Goal: Information Seeking & Learning: Check status

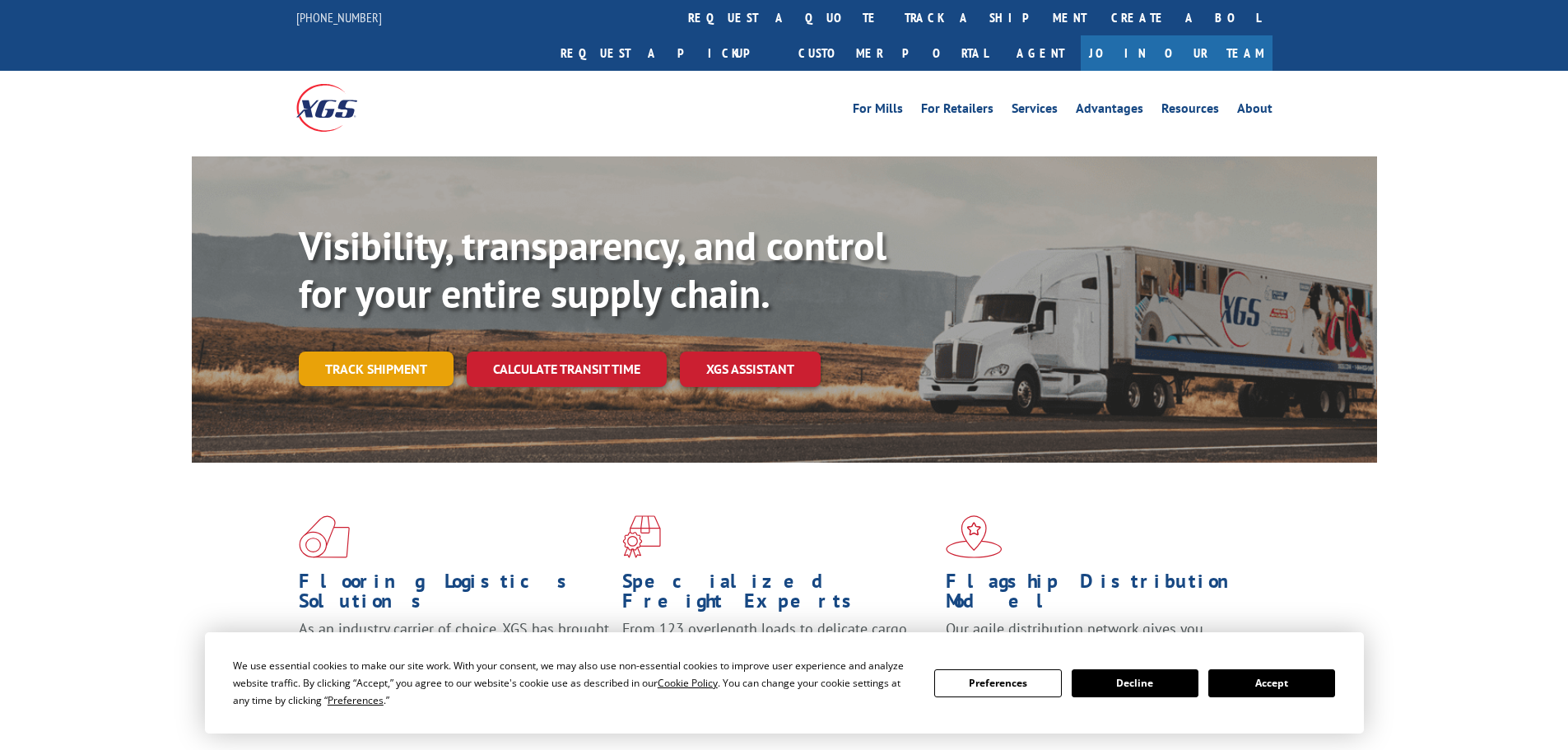
click at [392, 352] on link "Track shipment" at bounding box center [376, 369] width 154 height 34
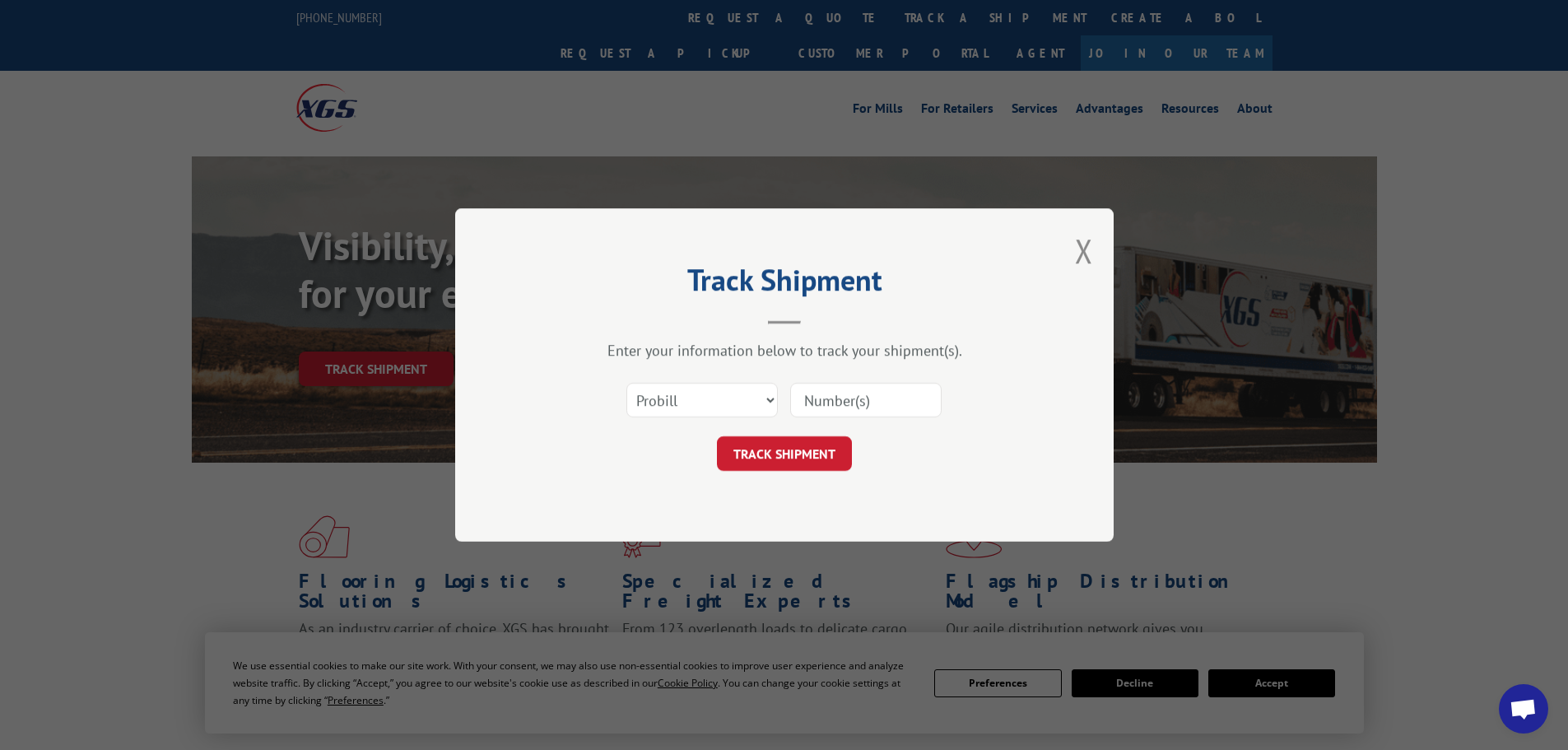
click at [920, 402] on input at bounding box center [866, 399] width 151 height 34
type input "17611226"
click at [811, 468] on button "TRACK SHIPMENT" at bounding box center [784, 453] width 135 height 34
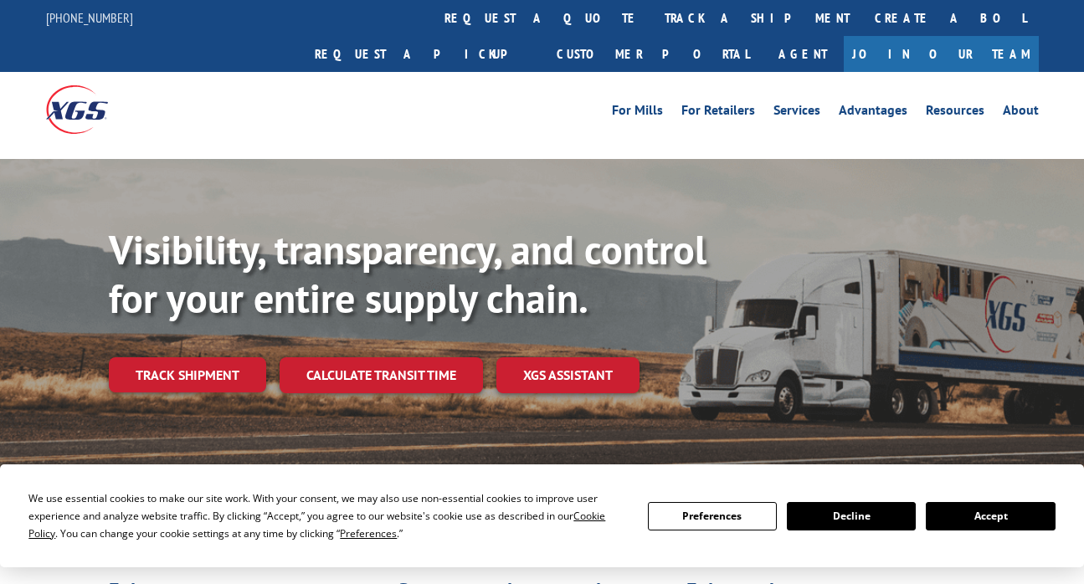
drag, startPoint x: 199, startPoint y: 334, endPoint x: 312, endPoint y: 353, distance: 114.5
click at [199, 358] on link "Track shipment" at bounding box center [187, 375] width 157 height 35
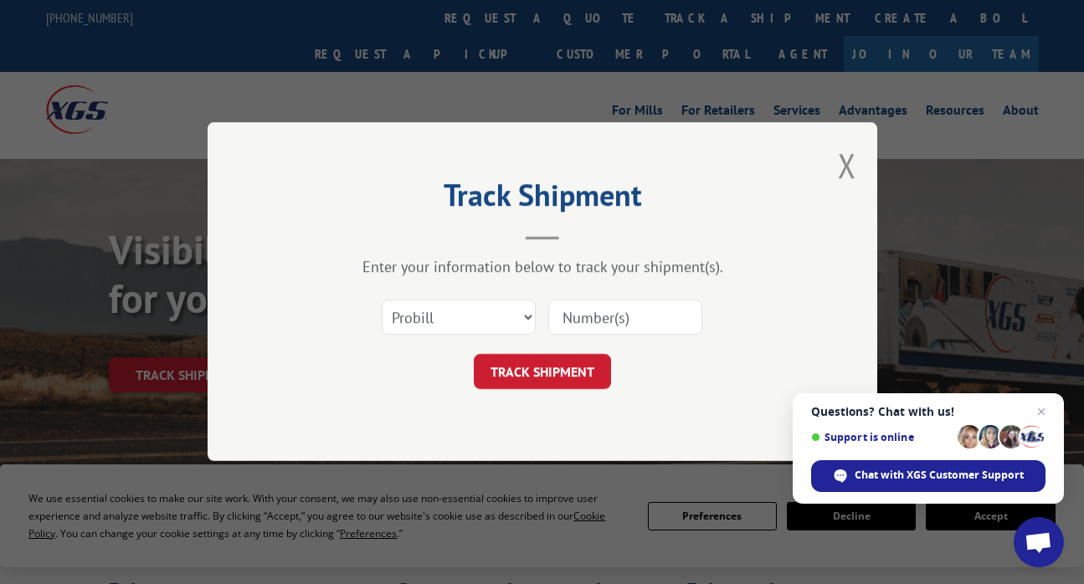
click at [600, 322] on input at bounding box center [625, 318] width 154 height 35
type input "17611226"
click at [573, 372] on button "TRACK SHIPMENT" at bounding box center [542, 372] width 137 height 35
